Goal: Information Seeking & Learning: Learn about a topic

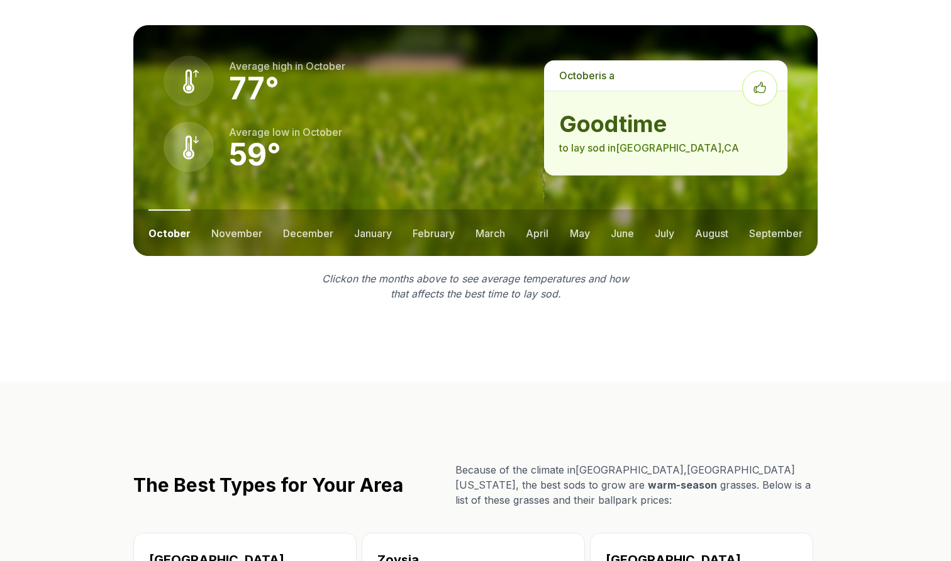
scroll to position [1938, 0]
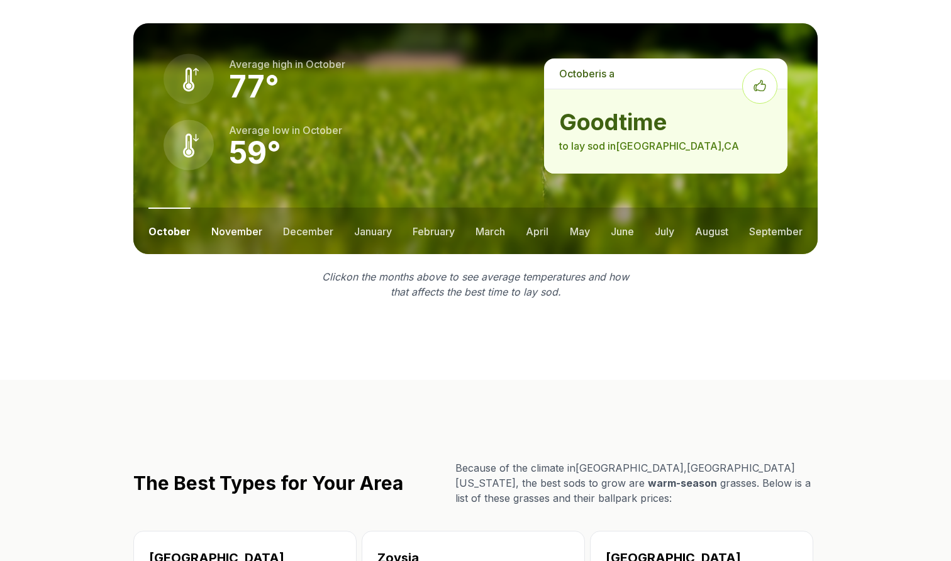
click at [226, 208] on button "november" at bounding box center [236, 231] width 51 height 47
click at [299, 208] on button "december" at bounding box center [307, 231] width 50 height 47
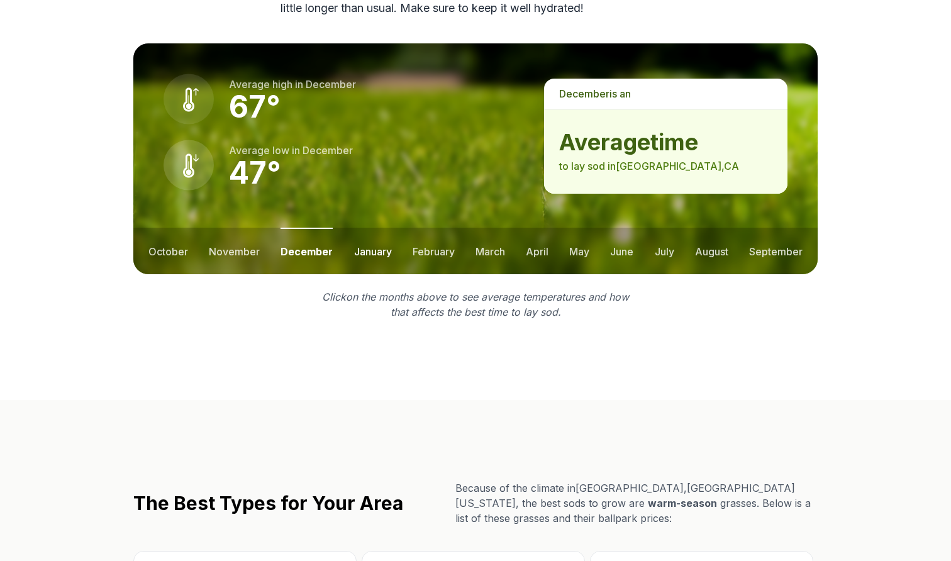
click at [362, 228] on button "january" at bounding box center [373, 251] width 38 height 47
click at [426, 228] on button "february" at bounding box center [435, 251] width 42 height 47
click at [471, 228] on ul "october november december january february march april may june july august sep…" at bounding box center [475, 251] width 684 height 47
click at [499, 228] on button "march" at bounding box center [492, 251] width 30 height 47
click at [535, 228] on button "april" at bounding box center [538, 251] width 23 height 47
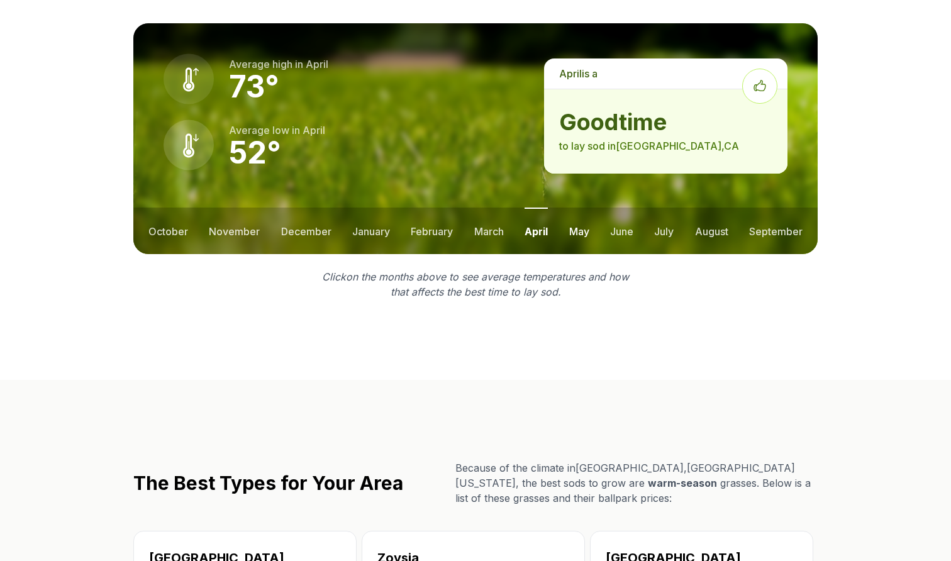
click at [581, 208] on button "may" at bounding box center [579, 231] width 20 height 47
click at [639, 208] on ul "october november december january february march april may june july august sep…" at bounding box center [475, 231] width 684 height 47
click at [691, 208] on ul "october november december january february march april may june july august sep…" at bounding box center [475, 231] width 684 height 47
click at [662, 208] on button "july" at bounding box center [665, 231] width 20 height 47
click at [705, 208] on button "august" at bounding box center [711, 231] width 33 height 47
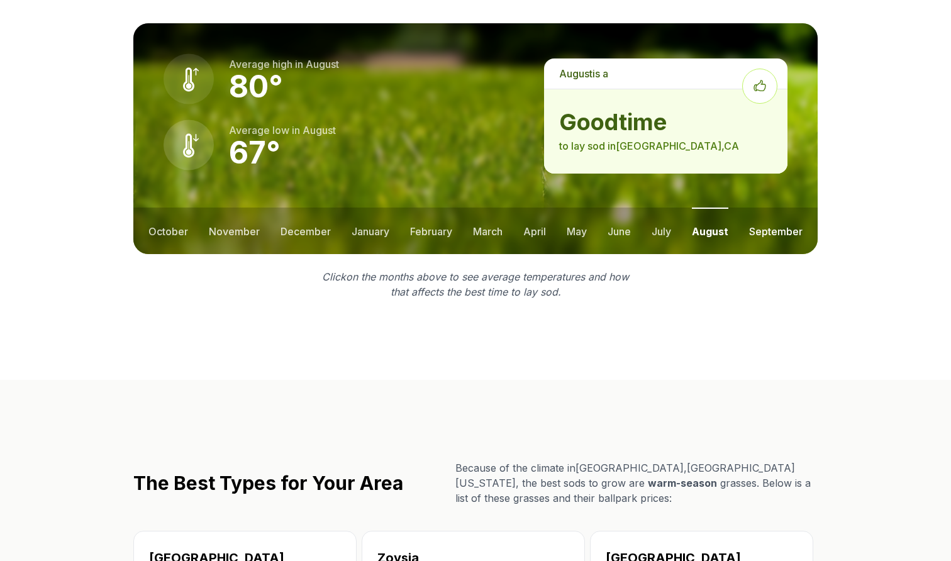
click at [771, 208] on button "september" at bounding box center [775, 231] width 53 height 47
click at [174, 208] on button "october" at bounding box center [168, 231] width 40 height 47
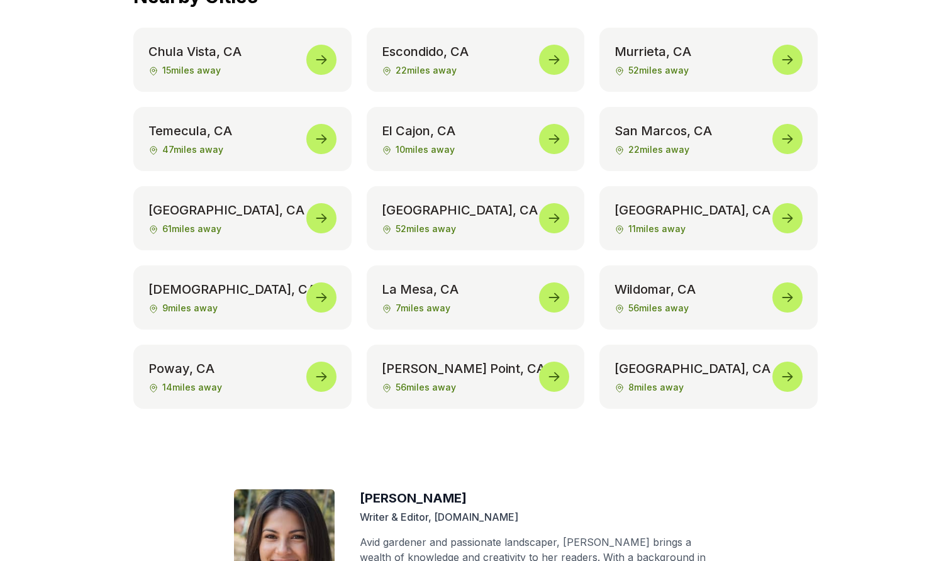
scroll to position [6192, 0]
